Goal: Task Accomplishment & Management: Manage account settings

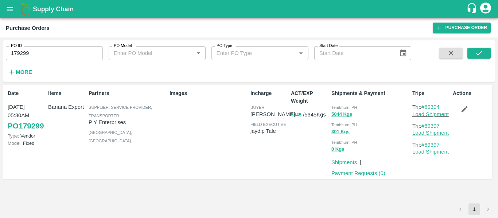
click at [13, 8] on icon "open drawer" at bounding box center [10, 9] width 8 height 8
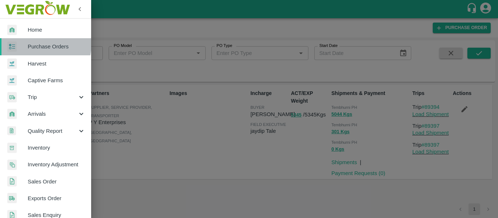
click at [42, 44] on span "Purchase Orders" at bounding box center [57, 47] width 58 height 8
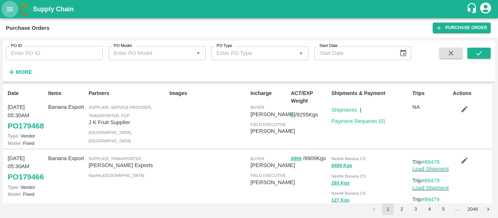
click at [7, 8] on icon "open drawer" at bounding box center [10, 9] width 8 height 8
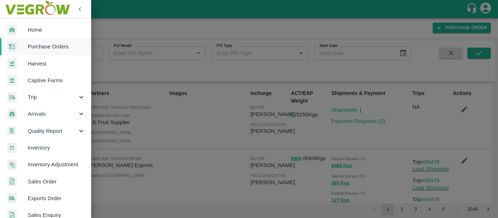
click at [46, 46] on span "Purchase Orders" at bounding box center [57, 47] width 58 height 8
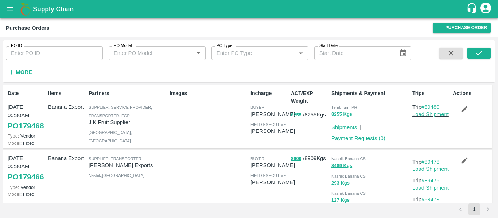
click at [140, 103] on div "Supplier, Service Provider, Transporter, FGP" at bounding box center [128, 111] width 78 height 16
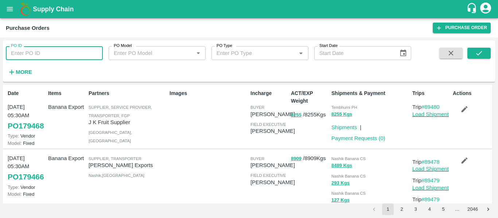
click at [38, 57] on input "PO ID" at bounding box center [54, 53] width 97 height 14
paste input "179299"
click at [473, 51] on button "submit" at bounding box center [478, 53] width 23 height 11
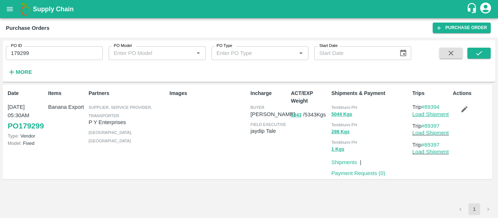
click at [423, 111] on link "Load Shipment" at bounding box center [430, 114] width 36 height 6
drag, startPoint x: 443, startPoint y: 104, endPoint x: 425, endPoint y: 105, distance: 18.3
click at [425, 105] on p "Trip #89394" at bounding box center [431, 107] width 38 height 8
copy link "89394"
drag, startPoint x: 445, startPoint y: 123, endPoint x: 427, endPoint y: 124, distance: 18.3
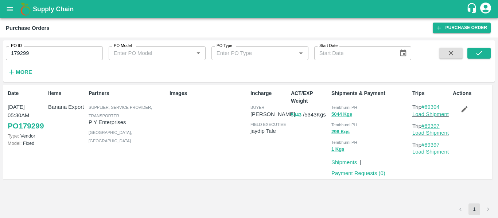
click at [427, 124] on p "Trip #89397" at bounding box center [431, 126] width 38 height 8
copy link "89397"
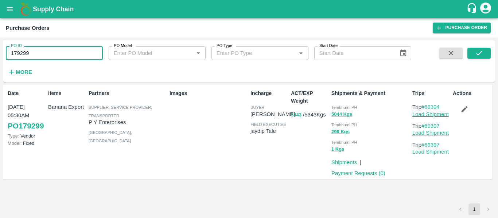
click at [31, 58] on input "179299" at bounding box center [54, 53] width 97 height 14
paste input "text"
type input "179298"
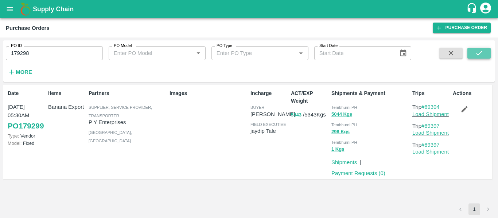
click at [482, 57] on icon "submit" at bounding box center [479, 53] width 8 height 8
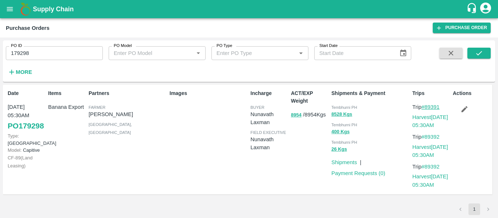
drag, startPoint x: 445, startPoint y: 108, endPoint x: 426, endPoint y: 107, distance: 19.3
click at [426, 107] on p "Trip #89391" at bounding box center [431, 107] width 38 height 8
copy link "89391"
click at [459, 110] on button "button" at bounding box center [464, 109] width 23 height 12
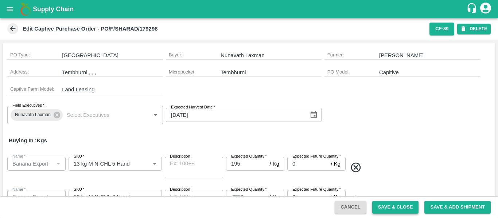
click at [390, 205] on button "Save & Close" at bounding box center [395, 207] width 47 height 13
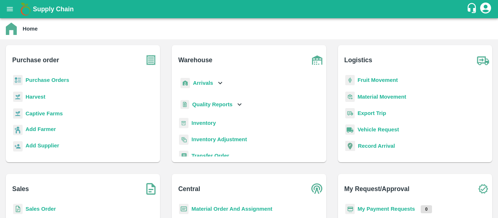
click at [369, 81] on b "Fruit Movement" at bounding box center [377, 80] width 40 height 6
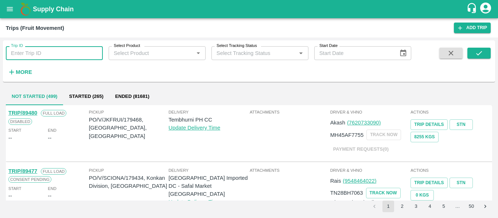
click at [62, 52] on input "Trip ID" at bounding box center [54, 53] width 97 height 14
paste input "89394"
type input "89394"
click at [489, 54] on button "submit" at bounding box center [478, 53] width 23 height 11
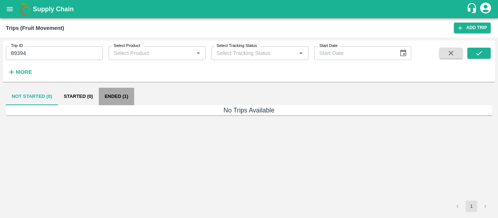
click at [116, 91] on button "Ended (1)" at bounding box center [116, 96] width 35 height 17
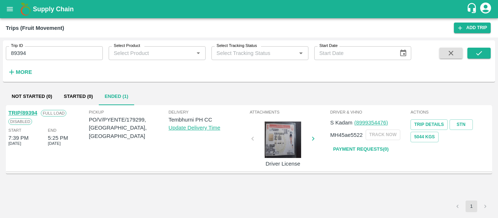
click at [31, 114] on link "TRIP/89394" at bounding box center [22, 113] width 29 height 6
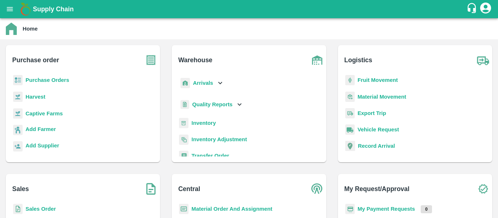
click at [205, 85] on b "Arrivals" at bounding box center [203, 83] width 20 height 6
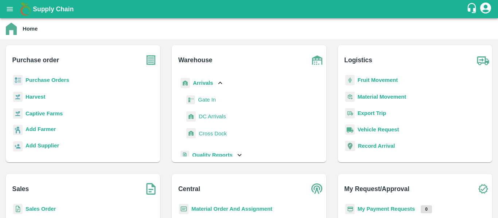
click at [206, 116] on span "DC Arrivals" at bounding box center [212, 117] width 27 height 8
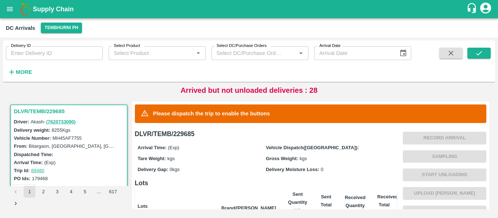
click at [17, 77] on button "More" at bounding box center [20, 72] width 28 height 12
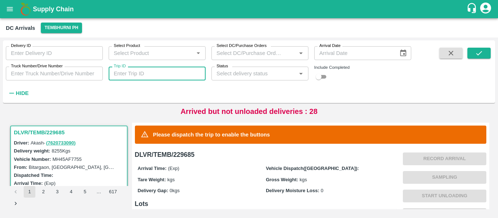
click at [145, 74] on input "Trip ID" at bounding box center [157, 74] width 97 height 14
paste input "89397"
type input "89397"
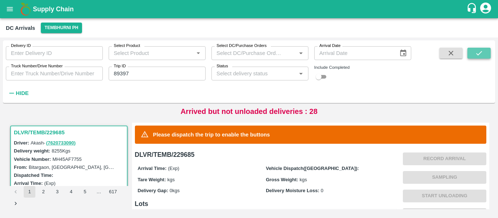
click at [480, 57] on icon "submit" at bounding box center [479, 53] width 8 height 8
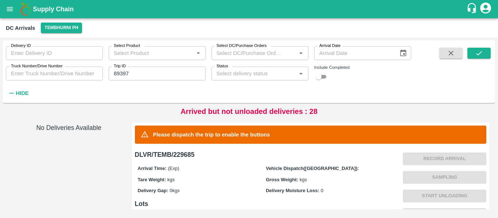
click at [326, 77] on input "checkbox" at bounding box center [318, 77] width 26 height 9
checkbox input "true"
click at [487, 46] on div "Delivery ID Delivery ID Select Product Select Product   * Select DC/Purchase Or…" at bounding box center [249, 71] width 492 height 57
click at [490, 59] on span at bounding box center [478, 73] width 23 height 51
click at [485, 55] on button "submit" at bounding box center [478, 53] width 23 height 11
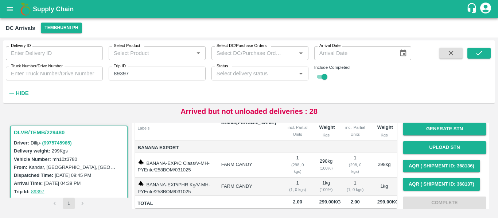
scroll to position [87, 0]
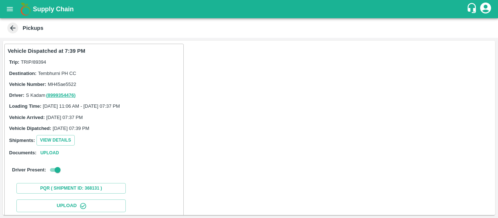
scroll to position [125, 0]
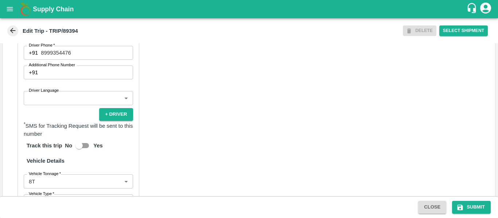
scroll to position [559, 0]
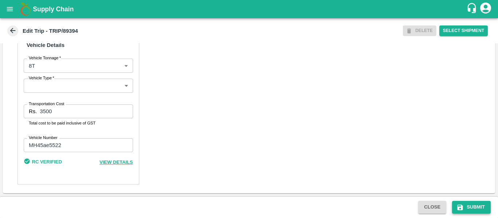
click at [480, 211] on button "Submit" at bounding box center [471, 207] width 39 height 13
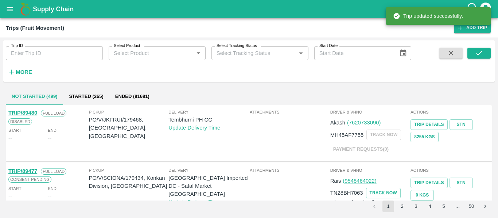
click at [45, 54] on input "Trip ID" at bounding box center [54, 53] width 97 height 14
paste input "89397"
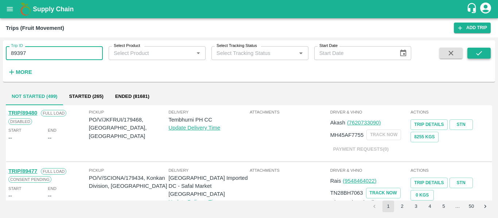
type input "89397"
click at [475, 52] on icon "submit" at bounding box center [479, 53] width 8 height 8
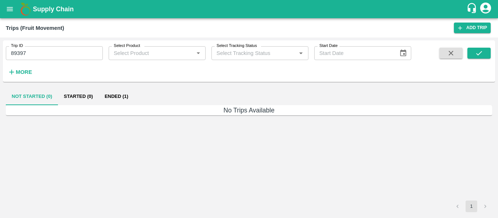
click at [113, 95] on button "Ended (1)" at bounding box center [116, 96] width 35 height 17
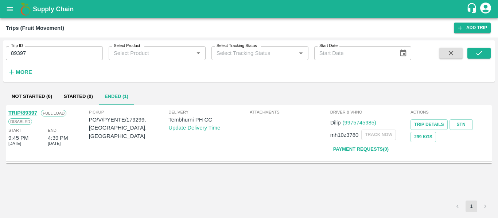
click at [28, 116] on link "TRIP/89397" at bounding box center [22, 113] width 29 height 6
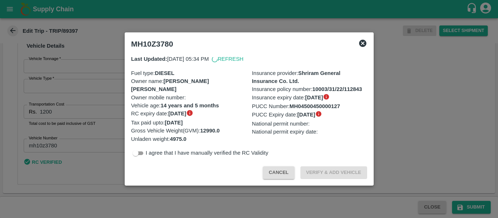
scroll to position [558, 0]
click at [276, 171] on button "Cancel" at bounding box center [278, 173] width 31 height 13
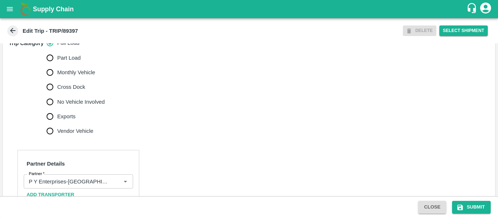
click at [79, 106] on span "No Vehicle Involved" at bounding box center [80, 102] width 47 height 8
click at [57, 109] on input "No Vehicle Involved" at bounding box center [50, 102] width 15 height 15
radio input "true"
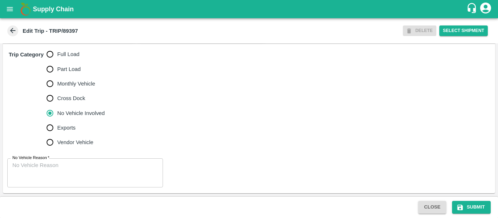
scroll to position [235, 0]
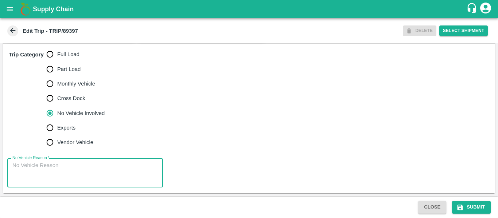
click at [63, 175] on textarea "No Vehicle Reason   *" at bounding box center [84, 173] width 145 height 23
type textarea "Field Dump"
click at [459, 207] on icon "submit" at bounding box center [459, 207] width 5 height 5
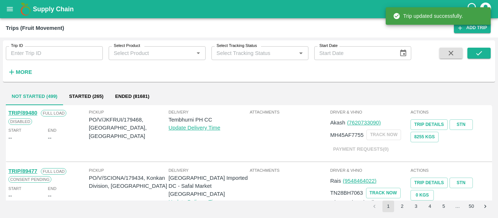
click at [30, 45] on div "Trip ID Trip ID" at bounding box center [51, 50] width 103 height 20
click at [32, 52] on input "Trip ID" at bounding box center [54, 53] width 97 height 14
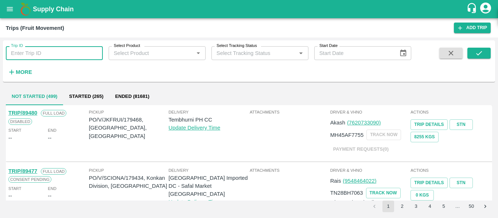
paste input "89391"
type input "89391"
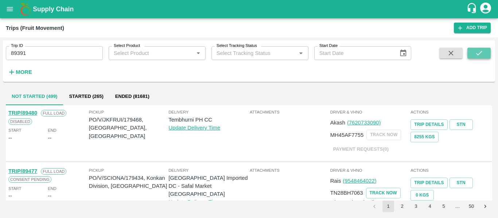
click at [473, 53] on button "submit" at bounding box center [478, 53] width 23 height 11
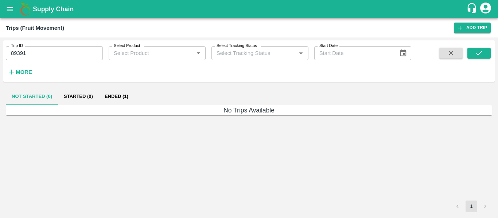
click at [121, 95] on button "Ended (1)" at bounding box center [116, 96] width 35 height 17
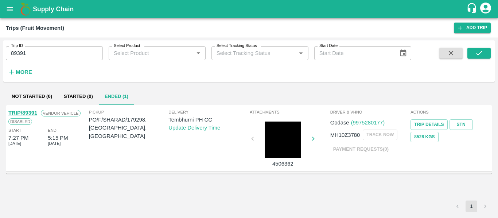
click at [32, 112] on link "TRIP/89391" at bounding box center [22, 113] width 29 height 6
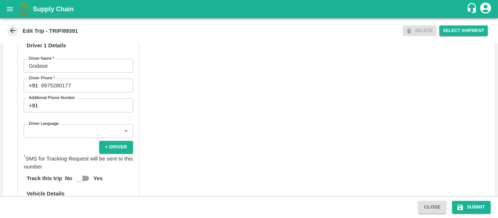
scroll to position [341, 0]
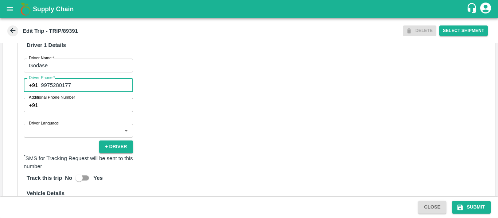
drag, startPoint x: 74, startPoint y: 99, endPoint x: 42, endPoint y: 98, distance: 32.4
click at [42, 92] on input "9975280177" at bounding box center [87, 85] width 92 height 14
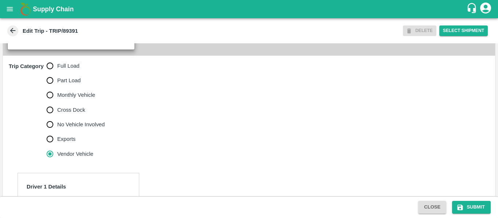
click at [63, 70] on span "Full Load" at bounding box center [68, 66] width 22 height 8
click at [57, 73] on input "Full Load" at bounding box center [50, 66] width 15 height 15
radio input "true"
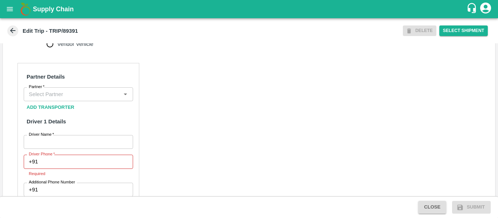
scroll to position [310, 0]
click at [82, 99] on input "Partner   *" at bounding box center [72, 93] width 93 height 9
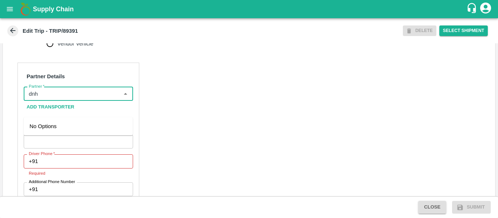
type input "dnh"
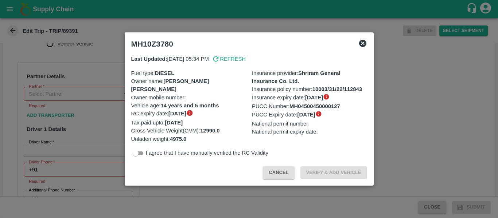
click at [117, 109] on div at bounding box center [249, 109] width 498 height 218
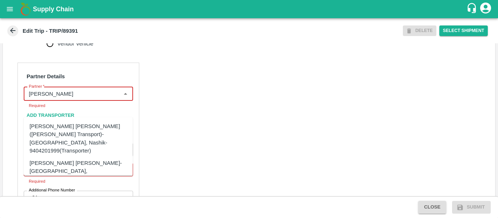
click at [66, 159] on div "Dnyaneshwar Vitthal Godse-Kandar, Solapur-9730316755(Transporter)" at bounding box center [90, 171] width 120 height 24
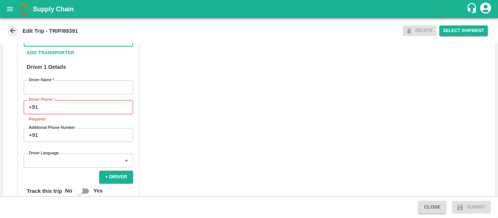
scroll to position [364, 0]
type input "Dnyaneshwar Vitthal Godse-Kandar, Solapur-9730316755(Transporter)"
click at [74, 94] on input "Driver Name   *" at bounding box center [78, 87] width 109 height 14
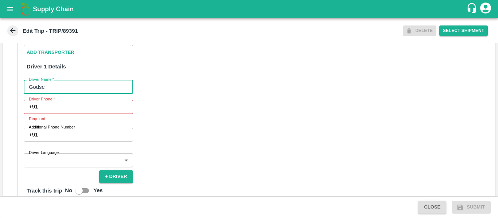
type input "Godse"
click at [77, 114] on input "Driver Phone   *" at bounding box center [87, 107] width 92 height 14
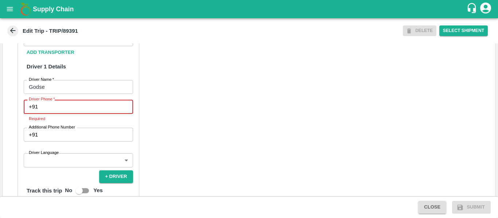
paste input "9975280177"
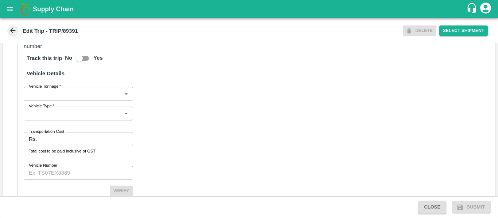
scroll to position [506, 0]
type input "9975280177"
click at [66, 146] on input "Transportation Cost" at bounding box center [86, 139] width 93 height 14
type input "5692"
click at [79, 180] on input "Vehicle Number" at bounding box center [78, 173] width 109 height 14
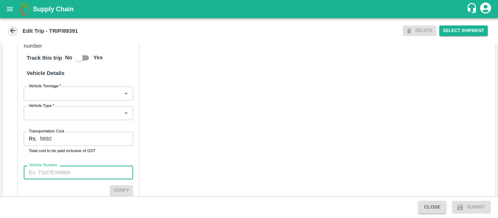
paste input "MH10Z3780"
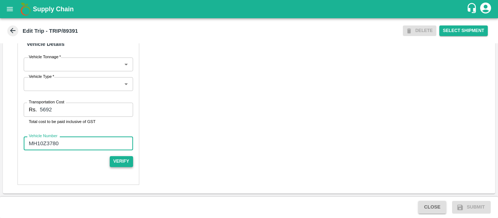
type input "MH10Z3780"
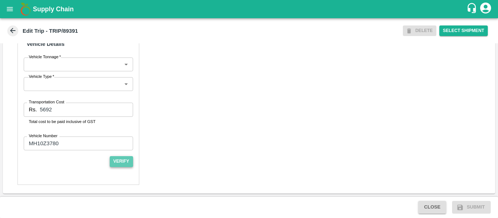
click at [125, 165] on button "Verify" at bounding box center [121, 161] width 23 height 11
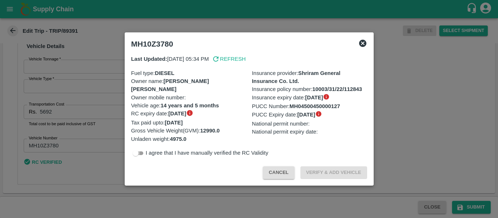
click at [132, 156] on input "checkbox" at bounding box center [135, 153] width 26 height 9
checkbox input "true"
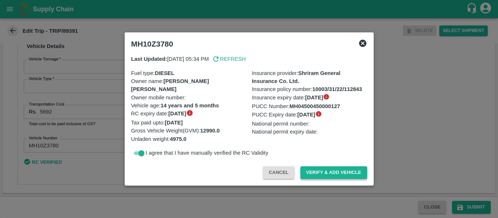
click at [336, 169] on button "Verify & Add Vehicle" at bounding box center [333, 173] width 67 height 13
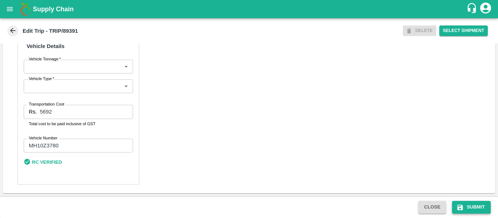
click at [470, 205] on button "Submit" at bounding box center [471, 207] width 39 height 13
click at [478, 204] on button "Submit" at bounding box center [471, 207] width 39 height 13
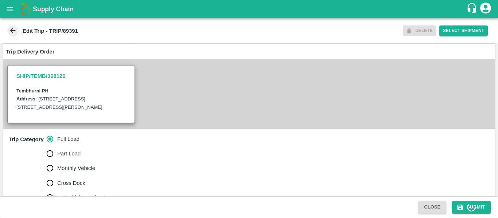
scroll to position [0, 0]
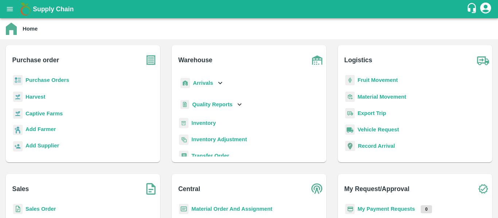
click at [31, 79] on b "Purchase Orders" at bounding box center [48, 80] width 44 height 6
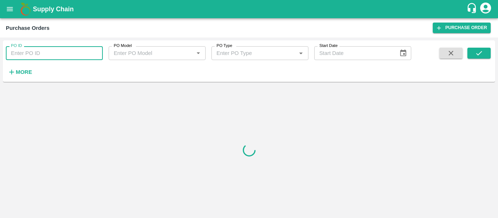
click at [42, 56] on input "PO ID" at bounding box center [54, 53] width 97 height 14
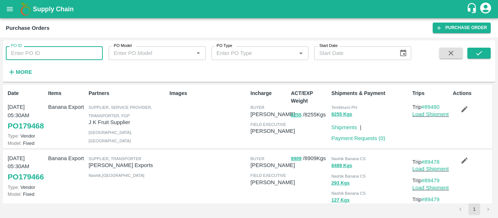
paste input "179298"
type input "179298"
click at [481, 55] on icon "submit" at bounding box center [479, 53] width 8 height 8
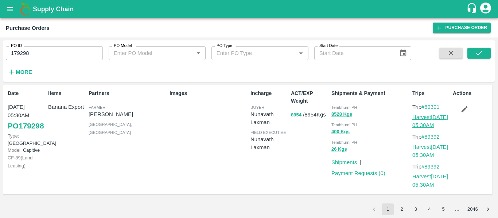
click at [431, 123] on link "Harvest 03 Oct, 05:30AM" at bounding box center [430, 121] width 36 height 14
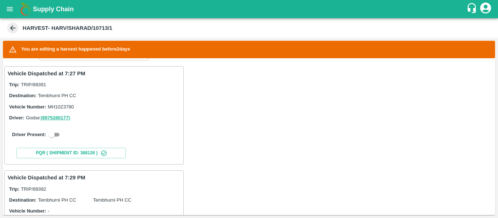
scroll to position [115, 0]
click at [50, 132] on input "checkbox" at bounding box center [52, 134] width 26 height 9
checkbox input "true"
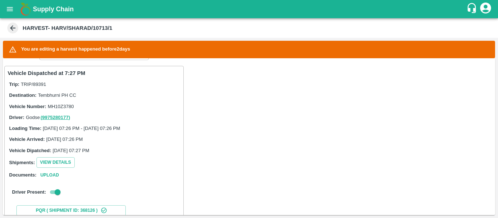
scroll to position [213, 0]
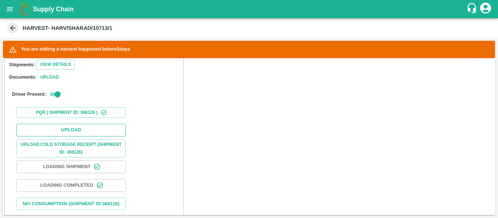
click at [82, 133] on button "Upload" at bounding box center [70, 130] width 109 height 13
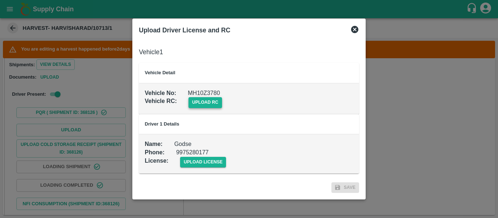
click at [199, 105] on span "upload rc" at bounding box center [205, 102] width 34 height 11
click at [0, 0] on input "upload rc" at bounding box center [0, 0] width 0 height 0
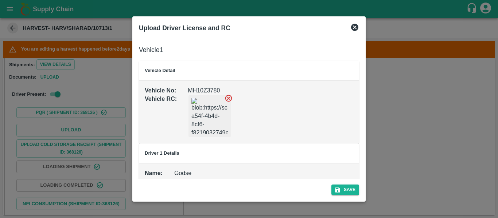
scroll to position [27, 0]
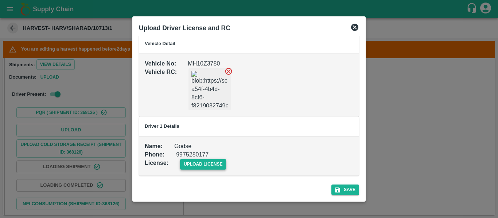
click at [201, 166] on span "upload license" at bounding box center [203, 164] width 46 height 11
click at [0, 0] on input "upload license" at bounding box center [0, 0] width 0 height 0
click at [343, 184] on div "Save" at bounding box center [249, 188] width 226 height 19
click at [347, 188] on button "Save" at bounding box center [345, 190] width 28 height 11
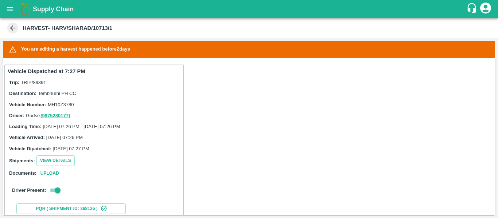
scroll to position [225, 0]
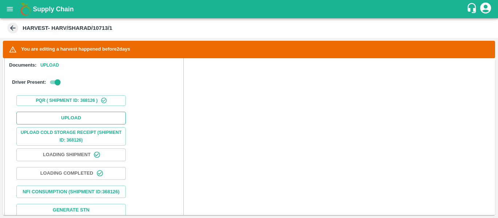
click at [68, 117] on button "Upload" at bounding box center [70, 118] width 109 height 13
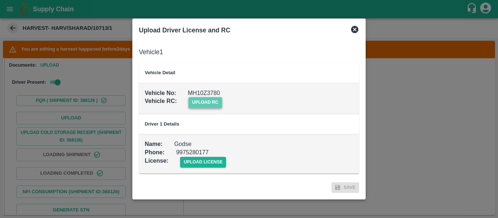
click at [202, 101] on span "upload rc" at bounding box center [205, 102] width 34 height 11
click at [0, 0] on input "upload rc" at bounding box center [0, 0] width 0 height 0
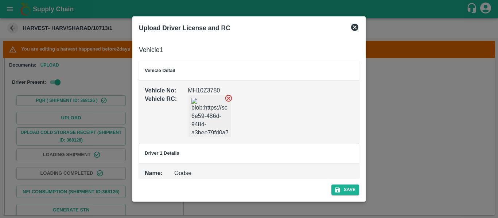
scroll to position [27, 0]
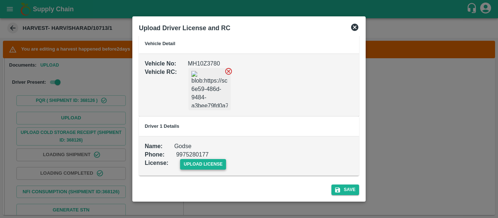
click at [200, 161] on span "upload license" at bounding box center [203, 164] width 46 height 11
click at [0, 0] on input "upload license" at bounding box center [0, 0] width 0 height 0
click at [352, 188] on button "Save" at bounding box center [345, 190] width 28 height 11
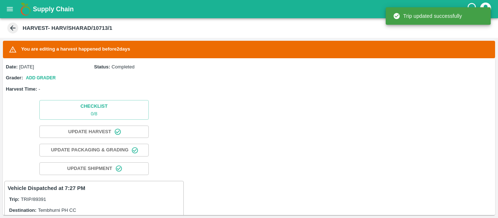
click at [9, 3] on button "open drawer" at bounding box center [9, 9] width 17 height 17
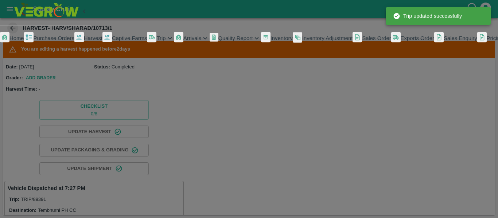
click at [49, 41] on span "Purchase Orders" at bounding box center [54, 38] width 41 height 6
